Goal: Task Accomplishment & Management: Complete application form

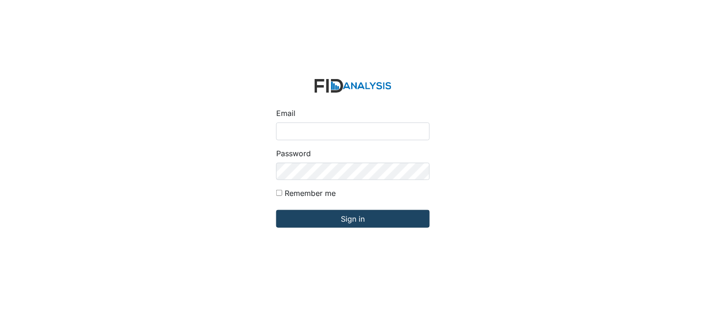
type input "[PERSON_NAME][EMAIL_ADDRESS][DOMAIN_NAME]"
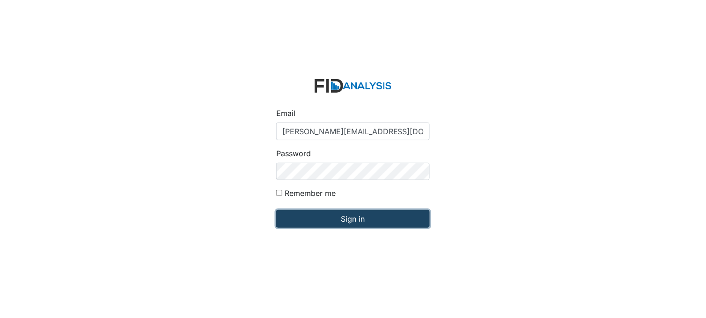
click at [339, 214] on input "Sign in" at bounding box center [353, 219] width 154 height 18
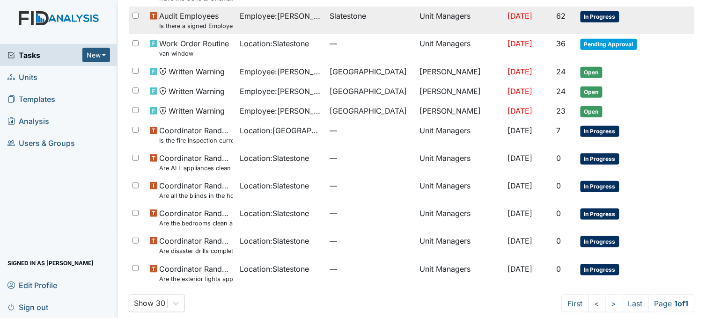
scroll to position [110, 0]
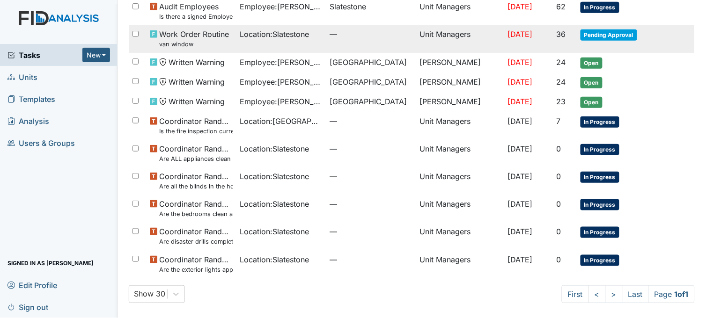
click at [303, 37] on span "Location : Slatestone" at bounding box center [274, 34] width 69 height 11
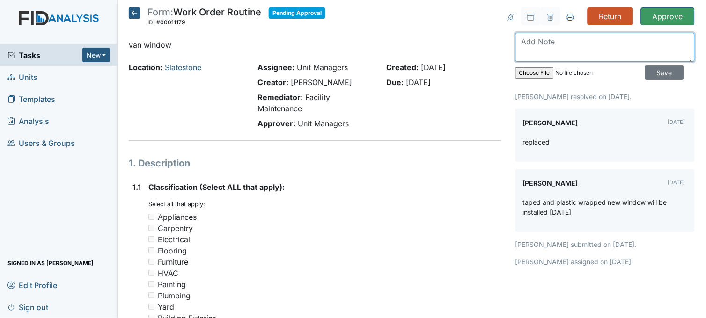
click at [563, 42] on textarea at bounding box center [605, 47] width 179 height 29
type textarea "r"
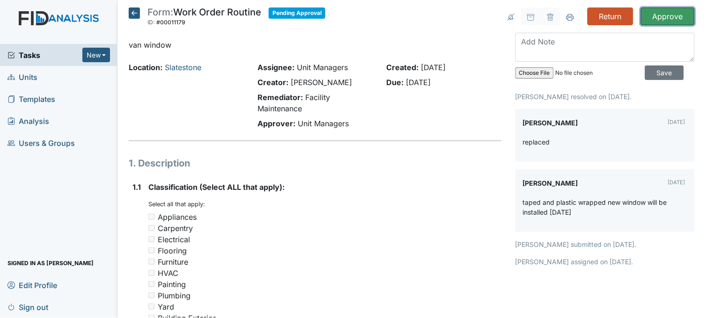
click at [674, 16] on input "Approve" at bounding box center [668, 16] width 54 height 18
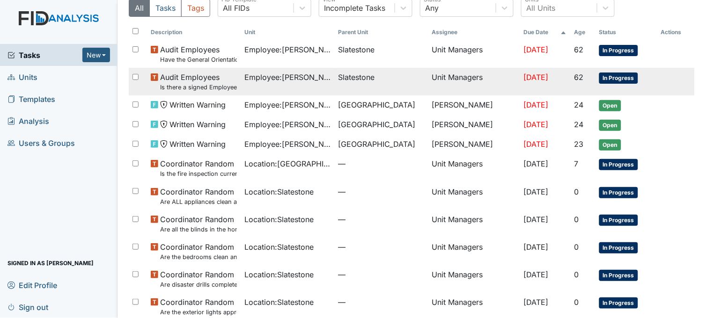
scroll to position [113, 0]
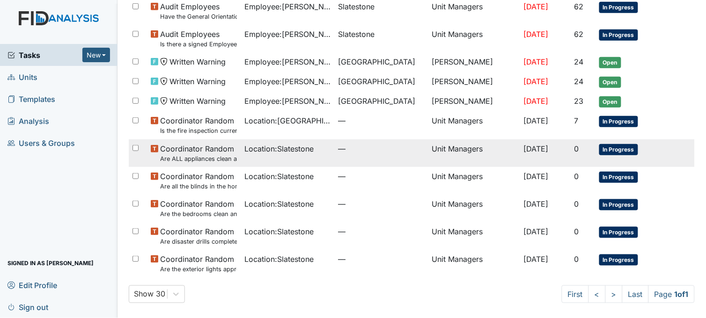
click at [260, 153] on span "Location : Slatestone" at bounding box center [278, 148] width 69 height 11
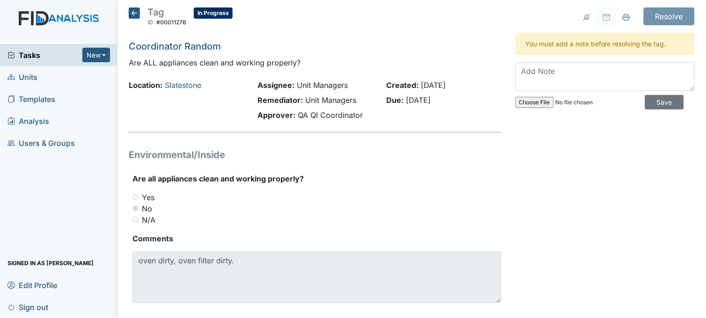
click at [133, 13] on icon at bounding box center [134, 12] width 11 height 11
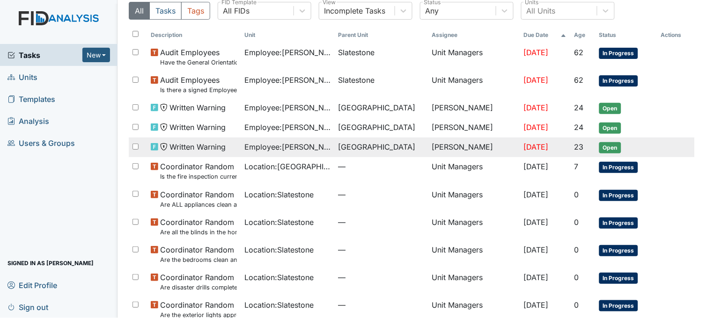
scroll to position [81, 0]
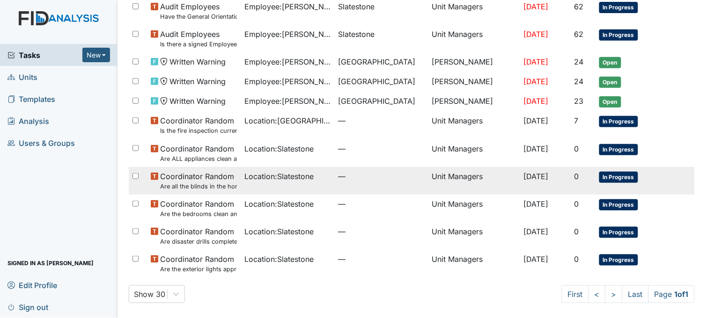
click at [290, 184] on td "Location : Slatestone" at bounding box center [288, 181] width 94 height 28
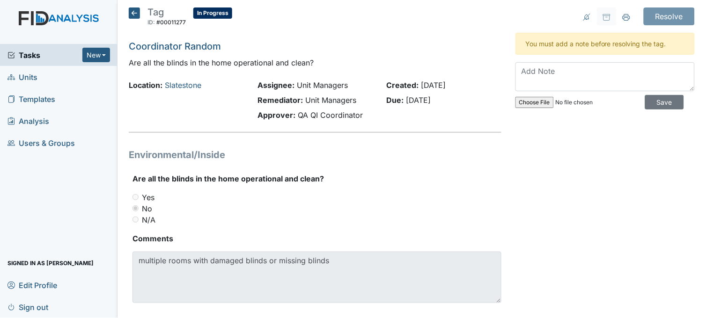
click at [136, 13] on icon at bounding box center [134, 12] width 11 height 11
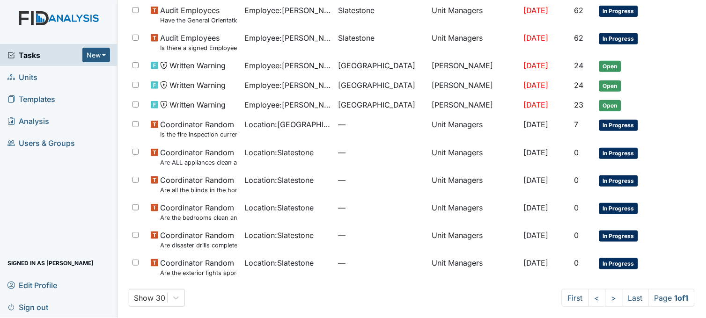
scroll to position [81, 0]
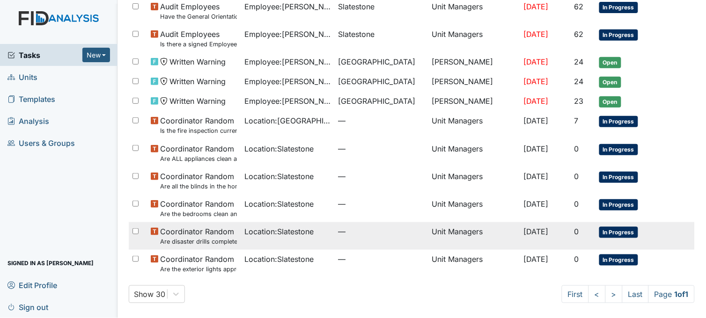
click at [283, 235] on span "Location : Slatestone" at bounding box center [278, 231] width 69 height 11
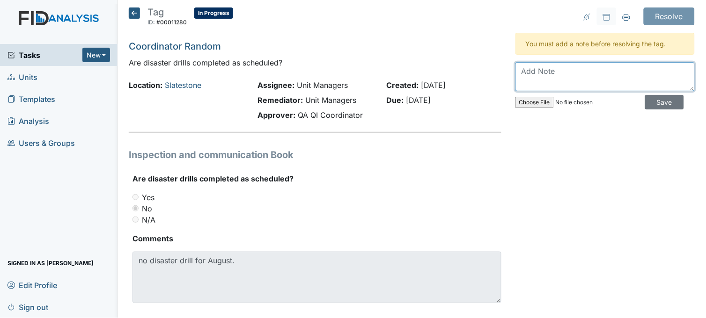
click at [539, 81] on textarea at bounding box center [605, 76] width 179 height 29
type textarea "N"
drag, startPoint x: 527, startPoint y: 70, endPoint x: 515, endPoint y: 68, distance: 12.3
click at [516, 68] on textarea "No disaster drill for August" at bounding box center [605, 76] width 179 height 29
click at [618, 70] on textarea "There is not any disaster drill for August" at bounding box center [605, 76] width 179 height 29
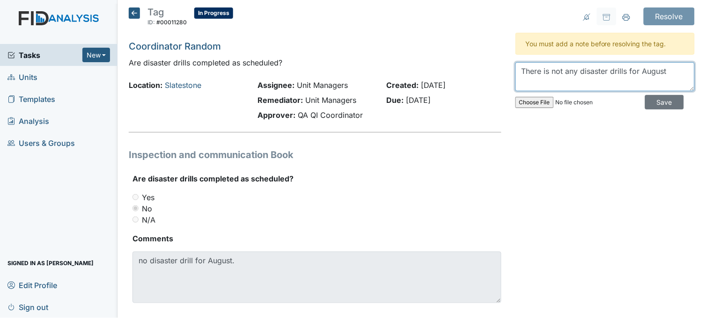
drag, startPoint x: 560, startPoint y: 71, endPoint x: 545, endPoint y: 69, distance: 15.2
click at [545, 69] on textarea "There is not any disaster drills for August" at bounding box center [605, 76] width 179 height 29
click at [656, 72] on textarea "There isnt any disaster drills for August" at bounding box center [605, 76] width 179 height 29
drag, startPoint x: 574, startPoint y: 71, endPoint x: 516, endPoint y: 69, distance: 57.6
click at [516, 69] on textarea "There aren't any disaster drills for August." at bounding box center [605, 76] width 179 height 29
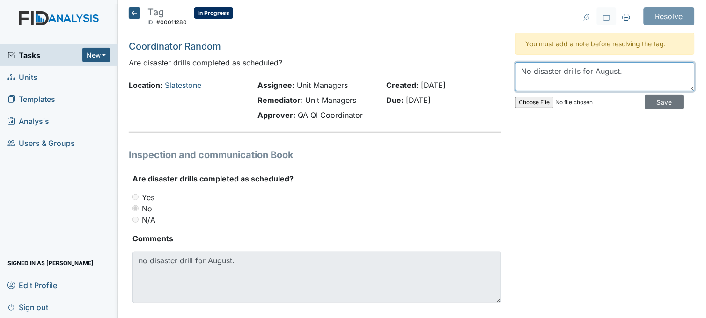
click at [617, 71] on textarea "No disaster drills for August." at bounding box center [605, 76] width 179 height 29
type textarea "No disaster drills for August."
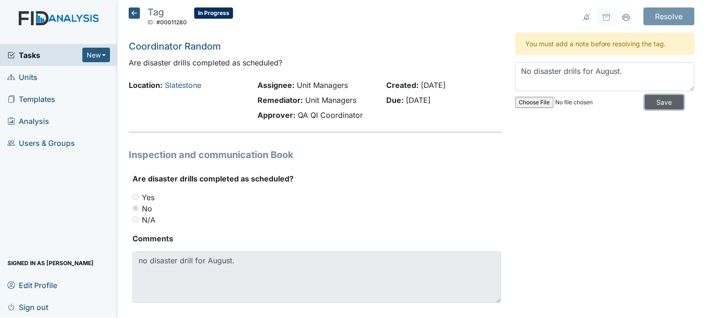
click at [647, 103] on input "Save" at bounding box center [664, 102] width 39 height 15
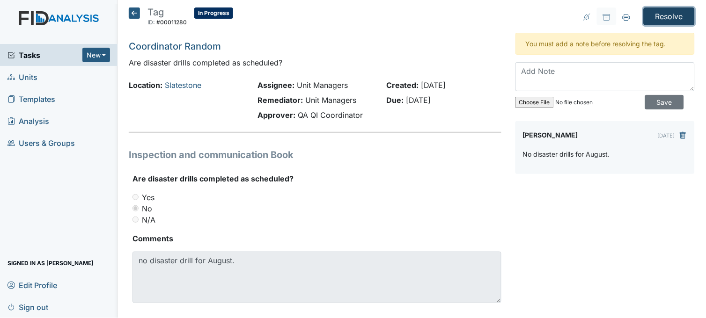
click at [656, 18] on input "Resolve" at bounding box center [669, 16] width 51 height 18
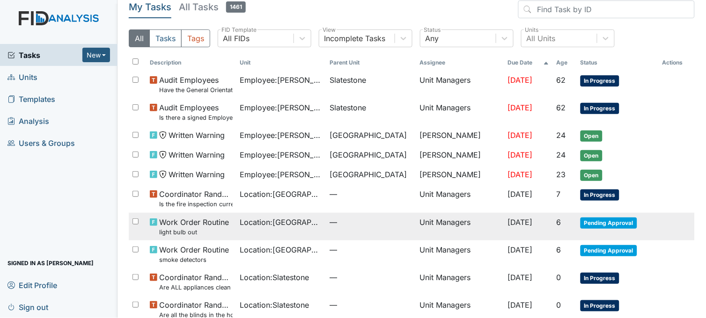
scroll to position [140, 0]
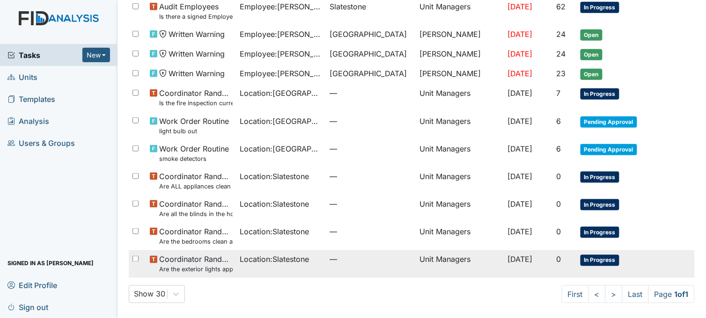
click at [264, 261] on span "Location : Slatestone" at bounding box center [274, 259] width 69 height 11
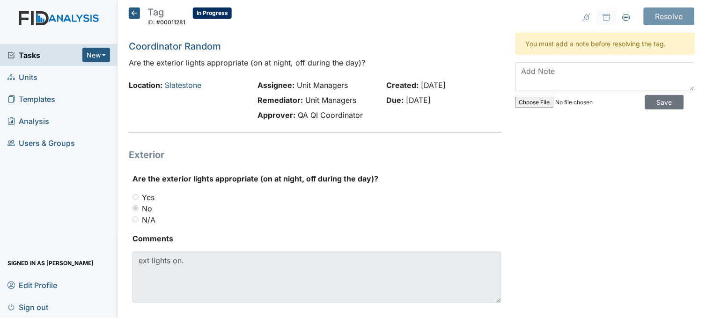
click at [134, 15] on icon at bounding box center [134, 12] width 11 height 11
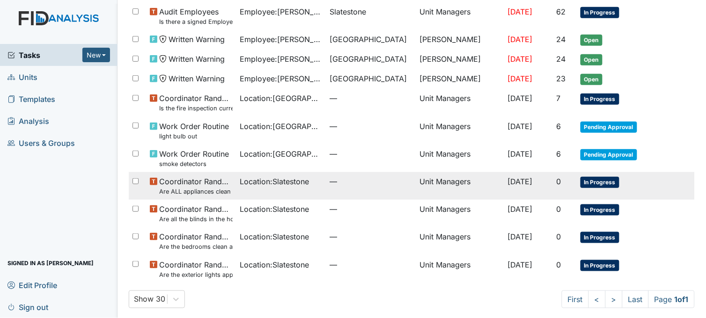
scroll to position [110, 0]
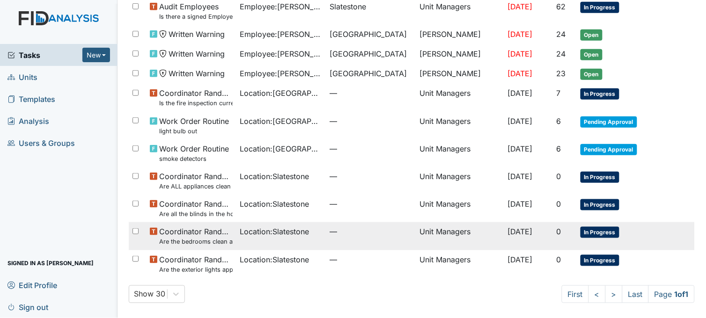
click at [254, 237] on td "Location : Slatestone" at bounding box center [281, 236] width 90 height 28
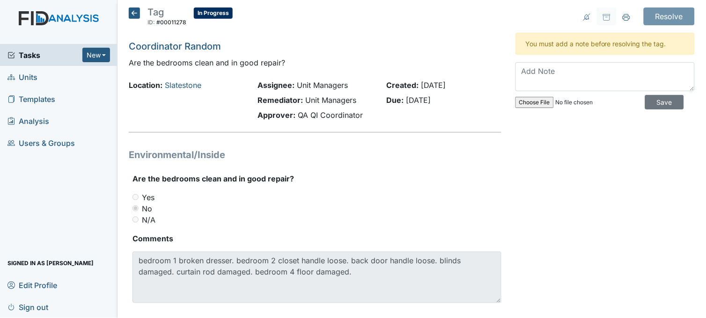
click at [136, 13] on icon at bounding box center [134, 12] width 11 height 11
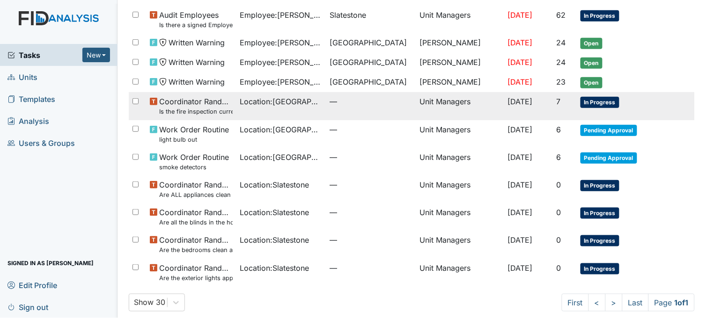
scroll to position [110, 0]
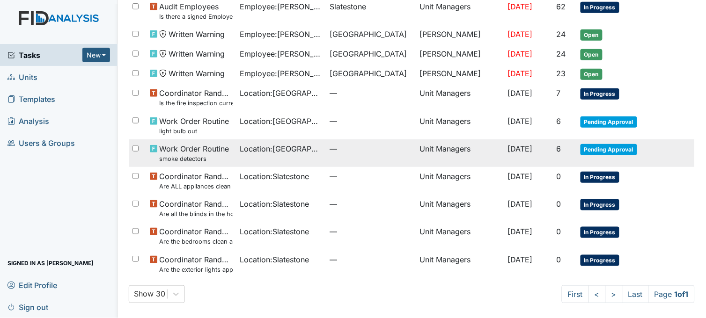
click at [230, 157] on td "Work Order Routine smoke detectors" at bounding box center [191, 154] width 90 height 28
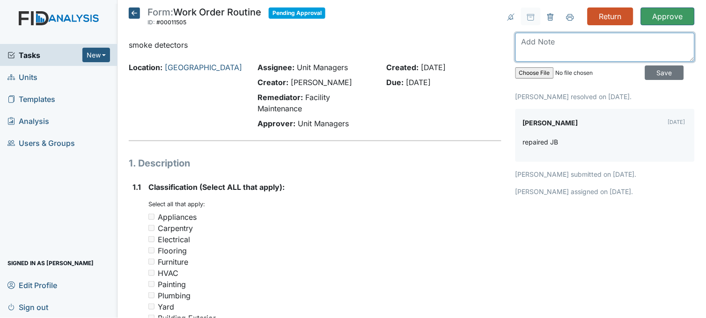
click at [537, 39] on textarea at bounding box center [605, 47] width 179 height 29
click at [133, 11] on icon at bounding box center [134, 12] width 11 height 11
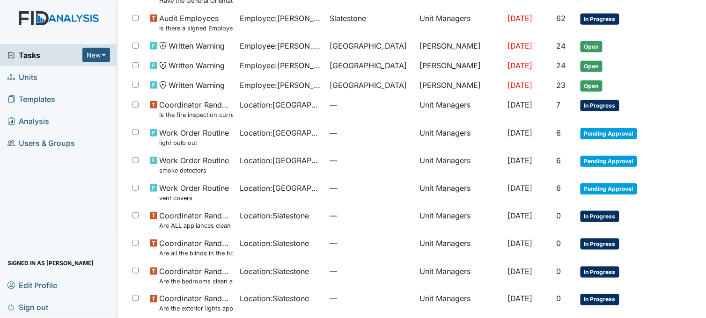
scroll to position [104, 0]
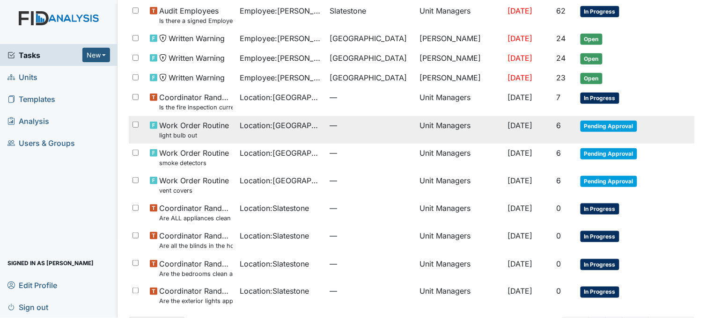
click at [307, 137] on td "Location : Beaufort Heights" at bounding box center [281, 130] width 90 height 28
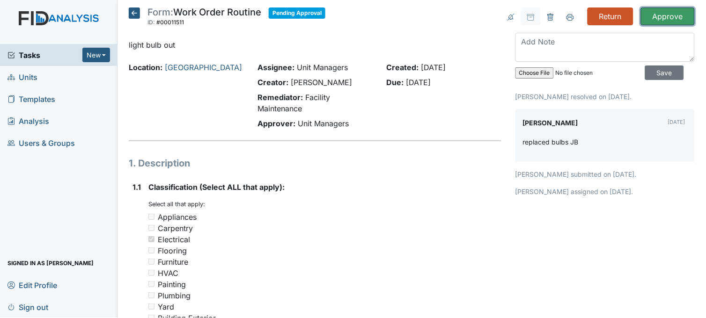
click at [670, 22] on input "Approve" at bounding box center [668, 16] width 54 height 18
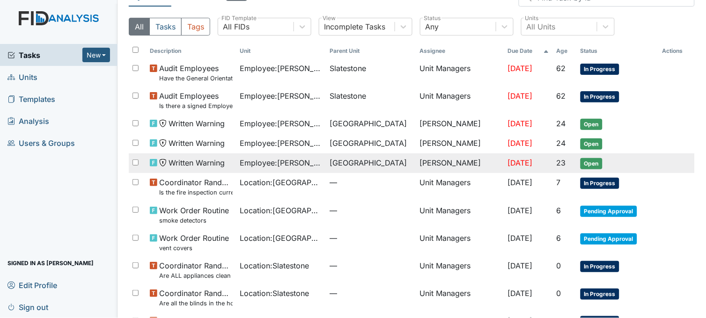
scroll to position [140, 0]
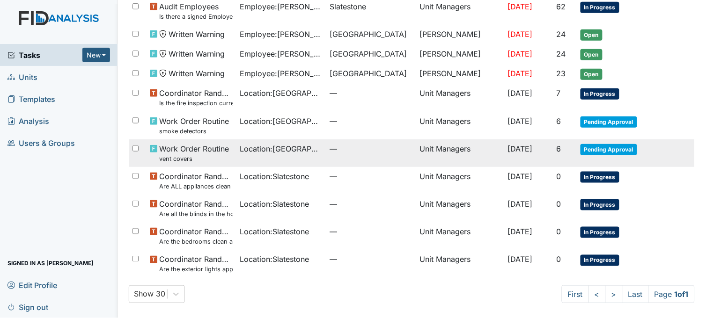
click at [290, 153] on span "Location : Beaufort Heights" at bounding box center [281, 148] width 82 height 11
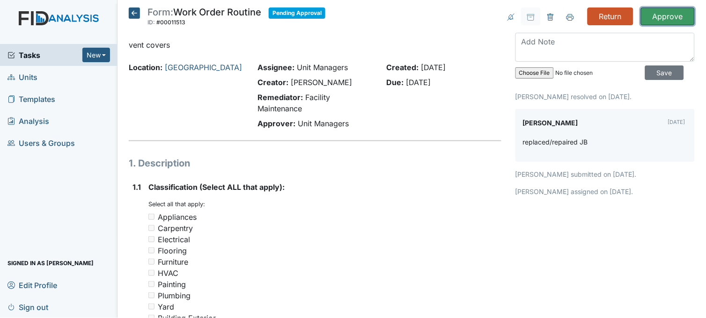
click at [676, 11] on input "Approve" at bounding box center [668, 16] width 54 height 18
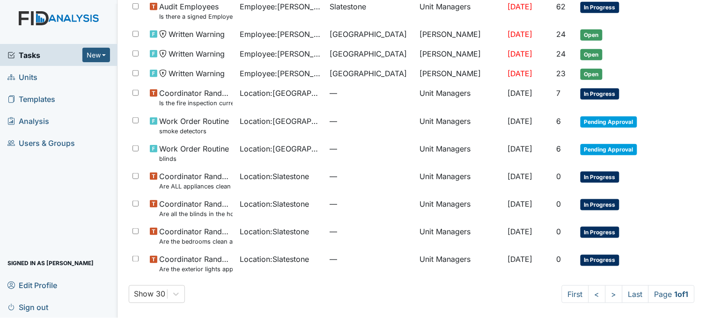
scroll to position [140, 0]
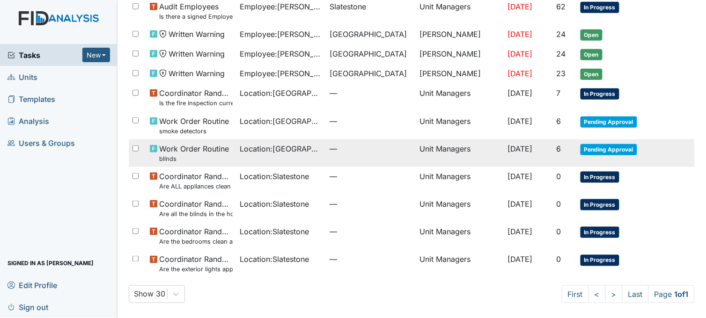
click at [326, 156] on td "—" at bounding box center [371, 154] width 90 height 28
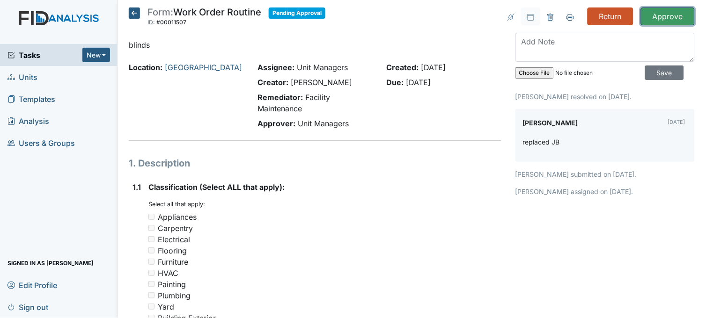
click at [657, 13] on input "Approve" at bounding box center [668, 16] width 54 height 18
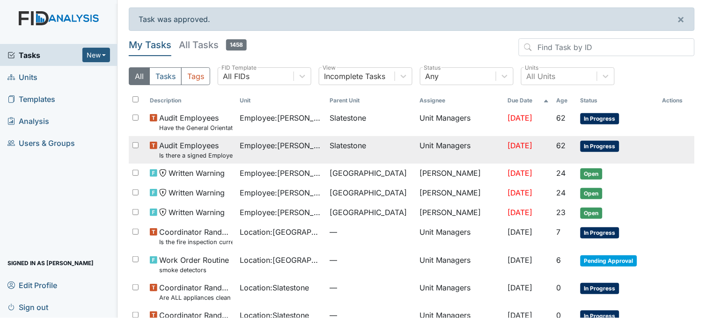
click at [301, 152] on td "Employee : [PERSON_NAME]" at bounding box center [281, 150] width 90 height 28
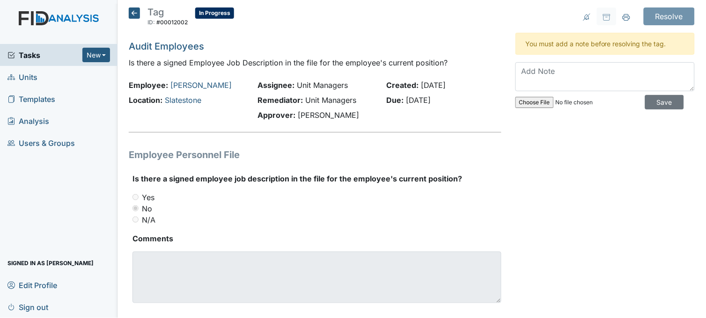
click at [134, 13] on icon at bounding box center [134, 12] width 11 height 11
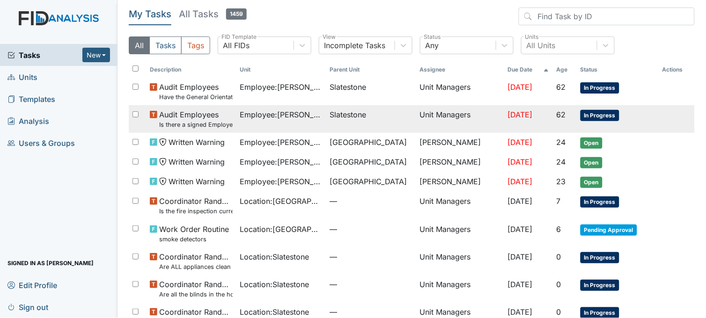
click at [252, 123] on td "Employee : Williams, Shanula" at bounding box center [281, 119] width 90 height 28
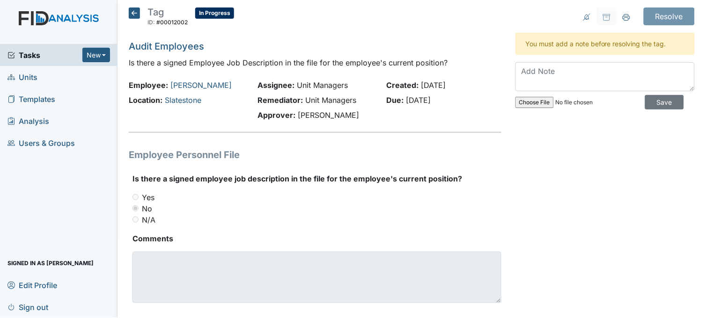
click at [136, 14] on icon at bounding box center [134, 12] width 11 height 11
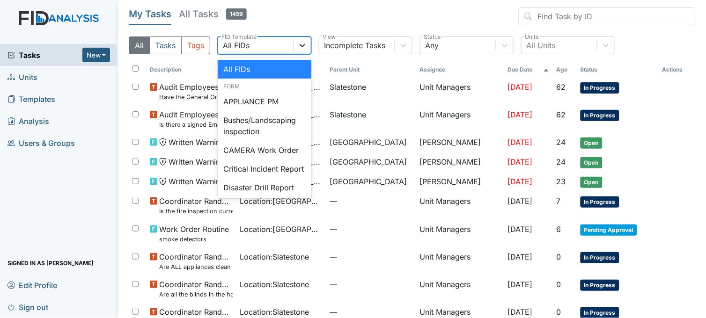
click at [307, 41] on icon at bounding box center [302, 45] width 9 height 9
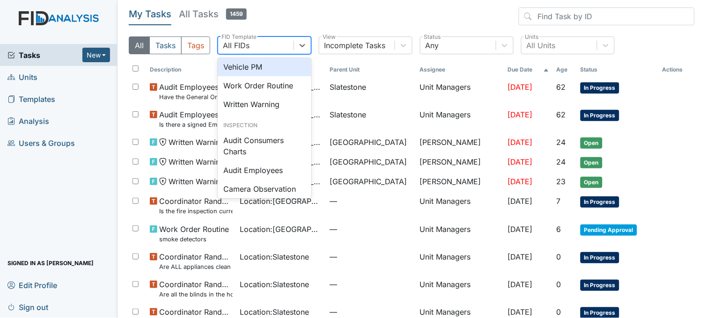
scroll to position [468, 0]
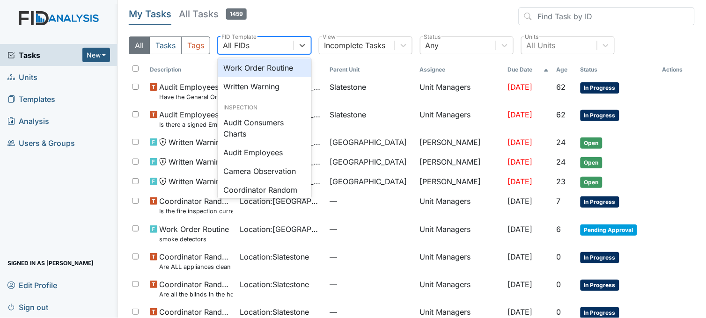
click at [279, 77] on div "Work Order Routine" at bounding box center [265, 68] width 94 height 19
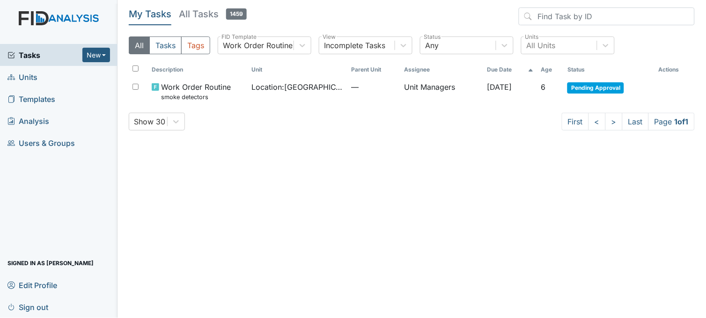
click at [30, 52] on span "Tasks" at bounding box center [44, 55] width 75 height 11
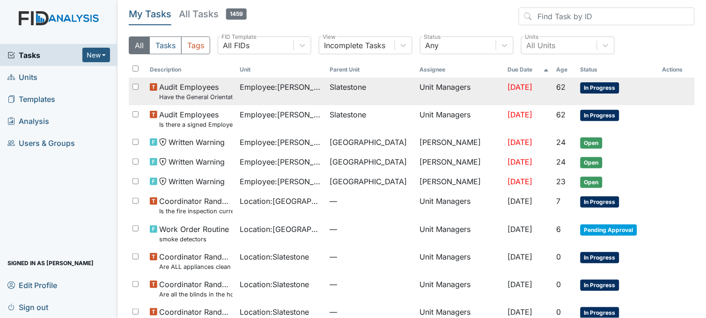
click at [300, 96] on td "Employee : Smith, Regina" at bounding box center [281, 92] width 90 height 28
